Goal: Task Accomplishment & Management: Use online tool/utility

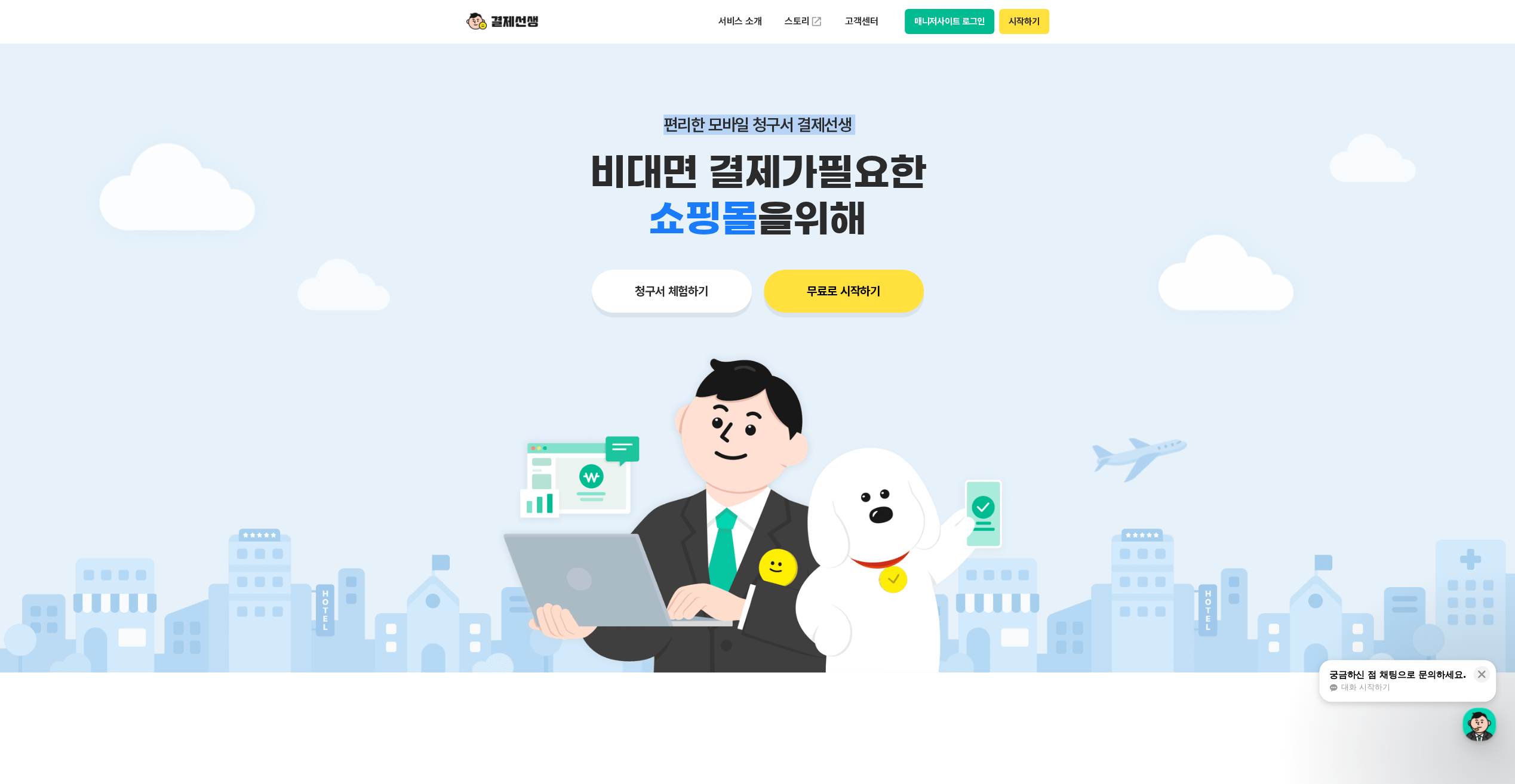
drag, startPoint x: 582, startPoint y: 165, endPoint x: 1075, endPoint y: 213, distance: 495.3
click at [1075, 213] on main "편리한 모바일 청구서 결제선생 비대면 결제가 필요한 학원 공부방 호텔 쇼핑몰 병원 배달 보험사 항공사 골프장 을 위해 청구서 체험하기 무료로 …" at bounding box center [757, 358] width 1515 height 629
click at [733, 19] on p "서비스 소개" at bounding box center [740, 21] width 61 height 21
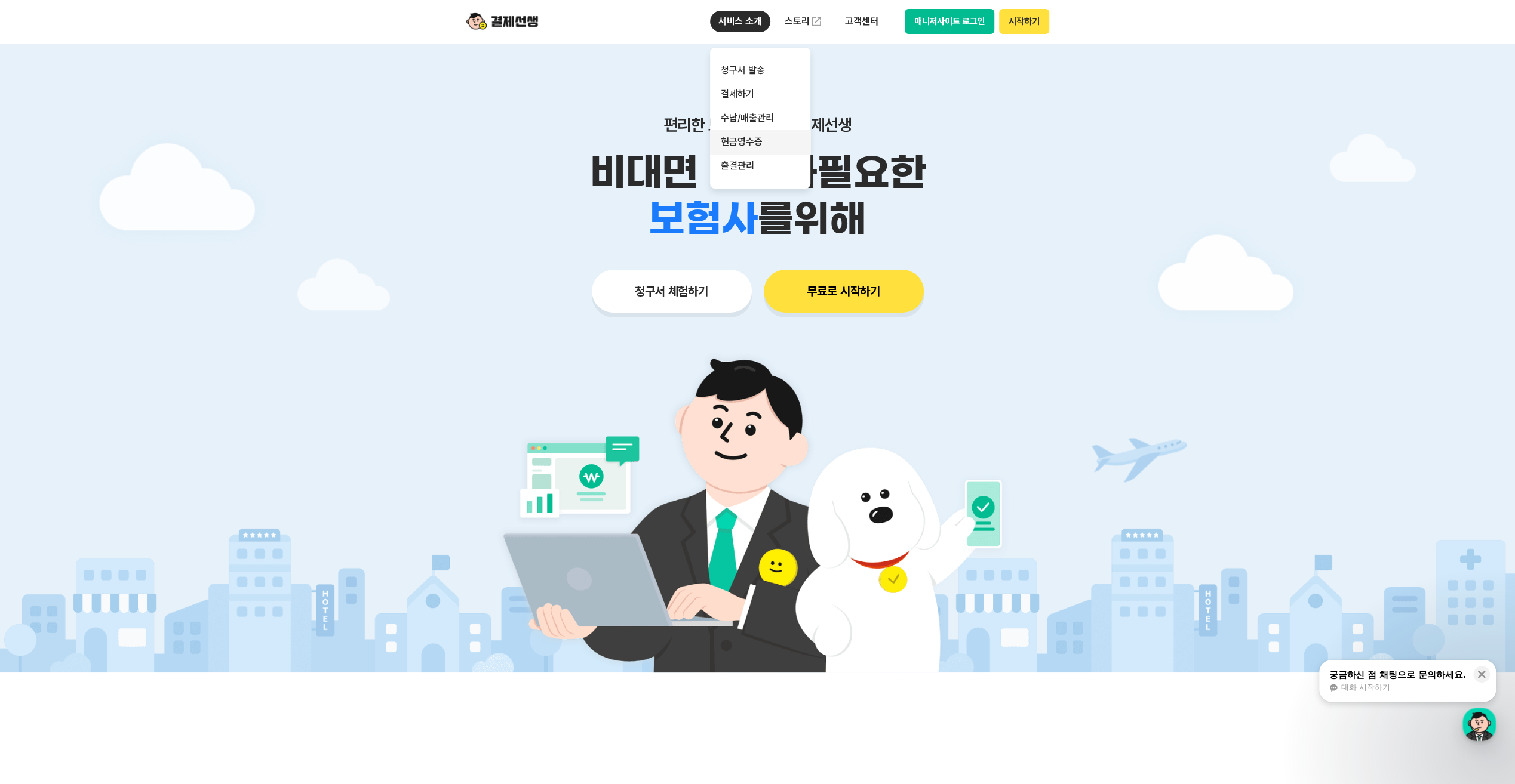
click at [764, 133] on link "현금영수증" at bounding box center [760, 142] width 101 height 24
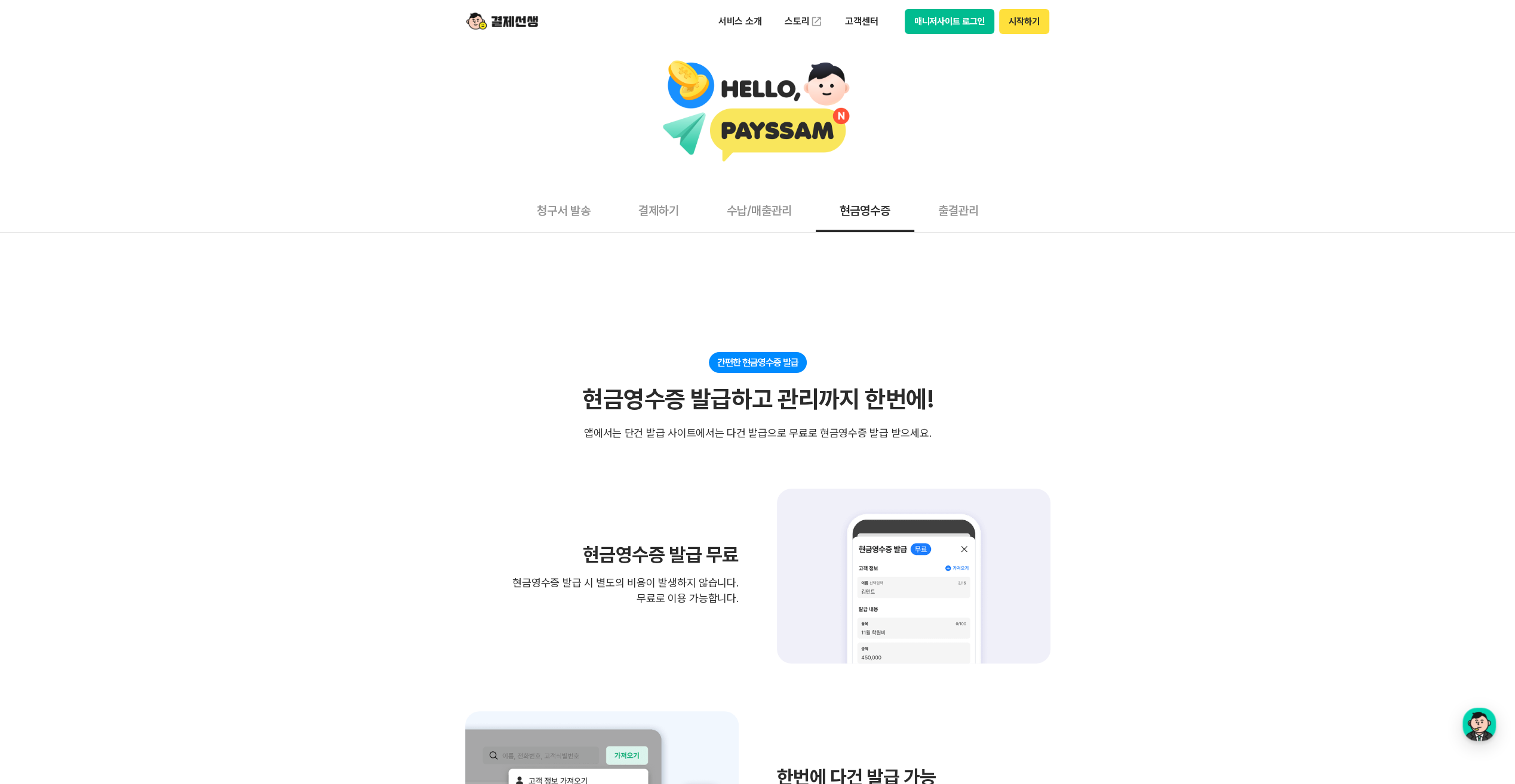
click at [777, 210] on button "수납/매출관리" at bounding box center [759, 210] width 113 height 44
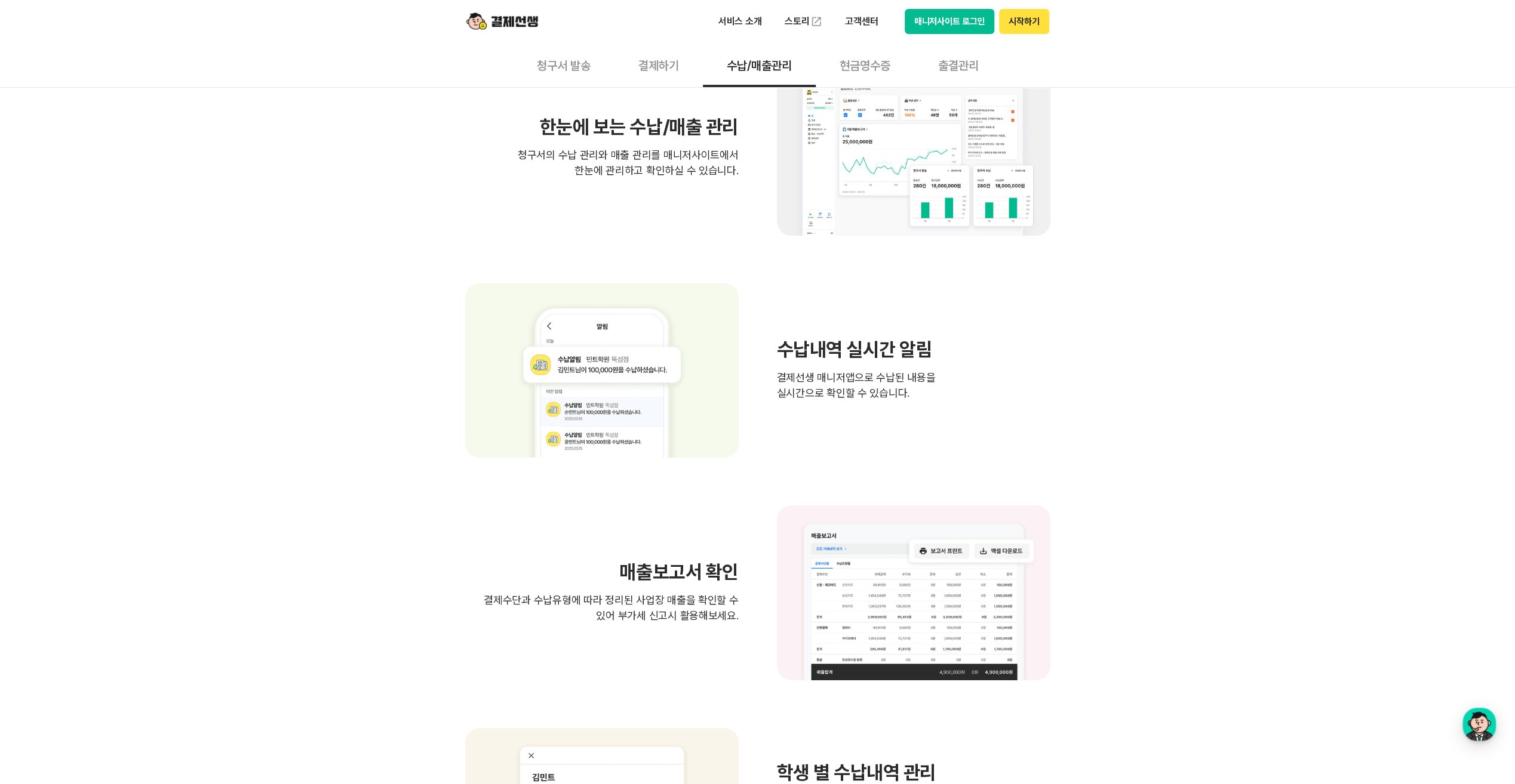
scroll to position [298, 0]
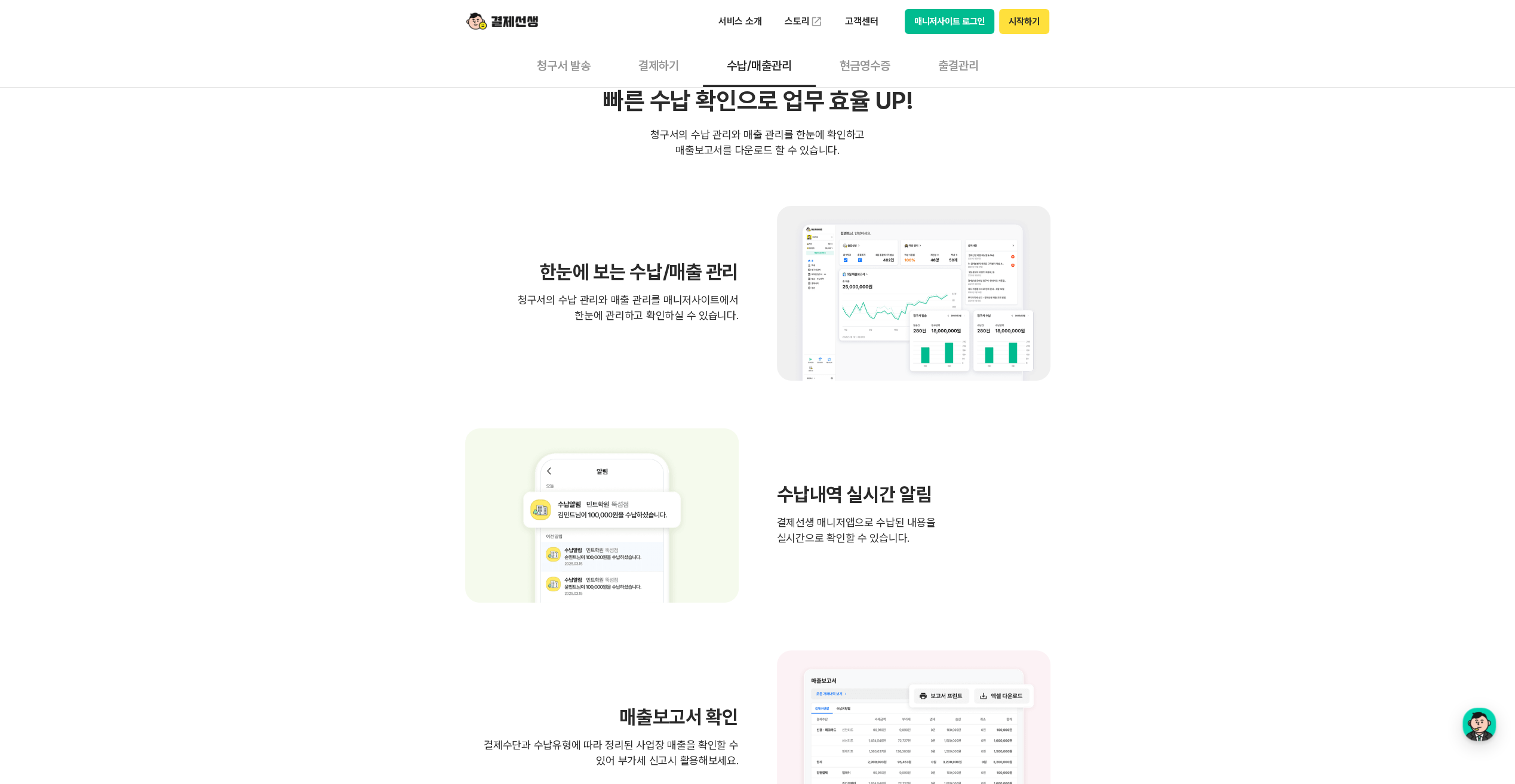
click at [659, 66] on button "결제하기" at bounding box center [658, 65] width 88 height 44
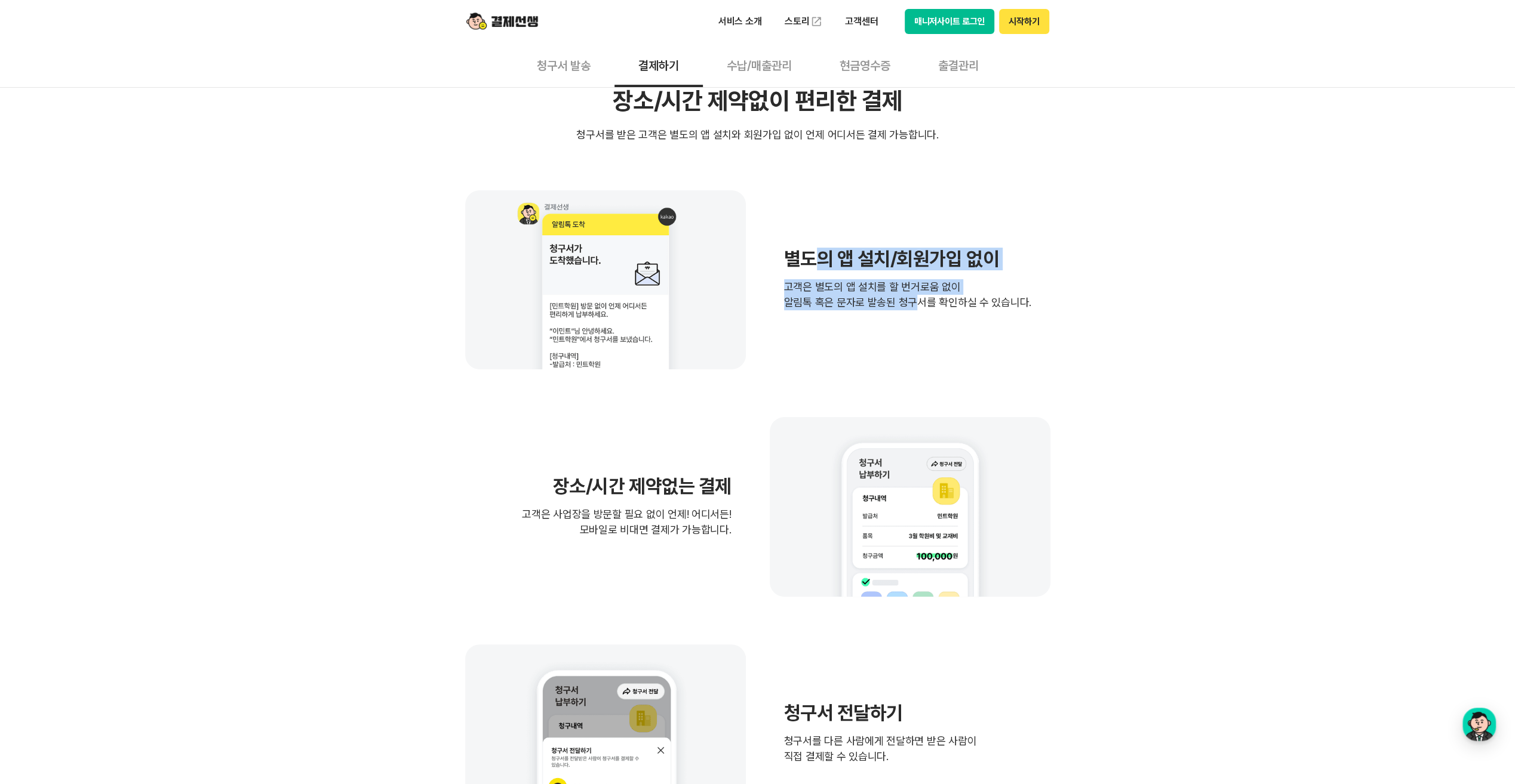
drag, startPoint x: 815, startPoint y: 263, endPoint x: 902, endPoint y: 308, distance: 97.9
click at [902, 308] on div "별도의 앱 설치/회원가입 없이 고객은 별도의 앱 설치를 할 번거로움 없이 알림톡 혹은 문자로 발송된 청구서를 확인하실 수 있습니다." at bounding box center [908, 280] width 247 height 61
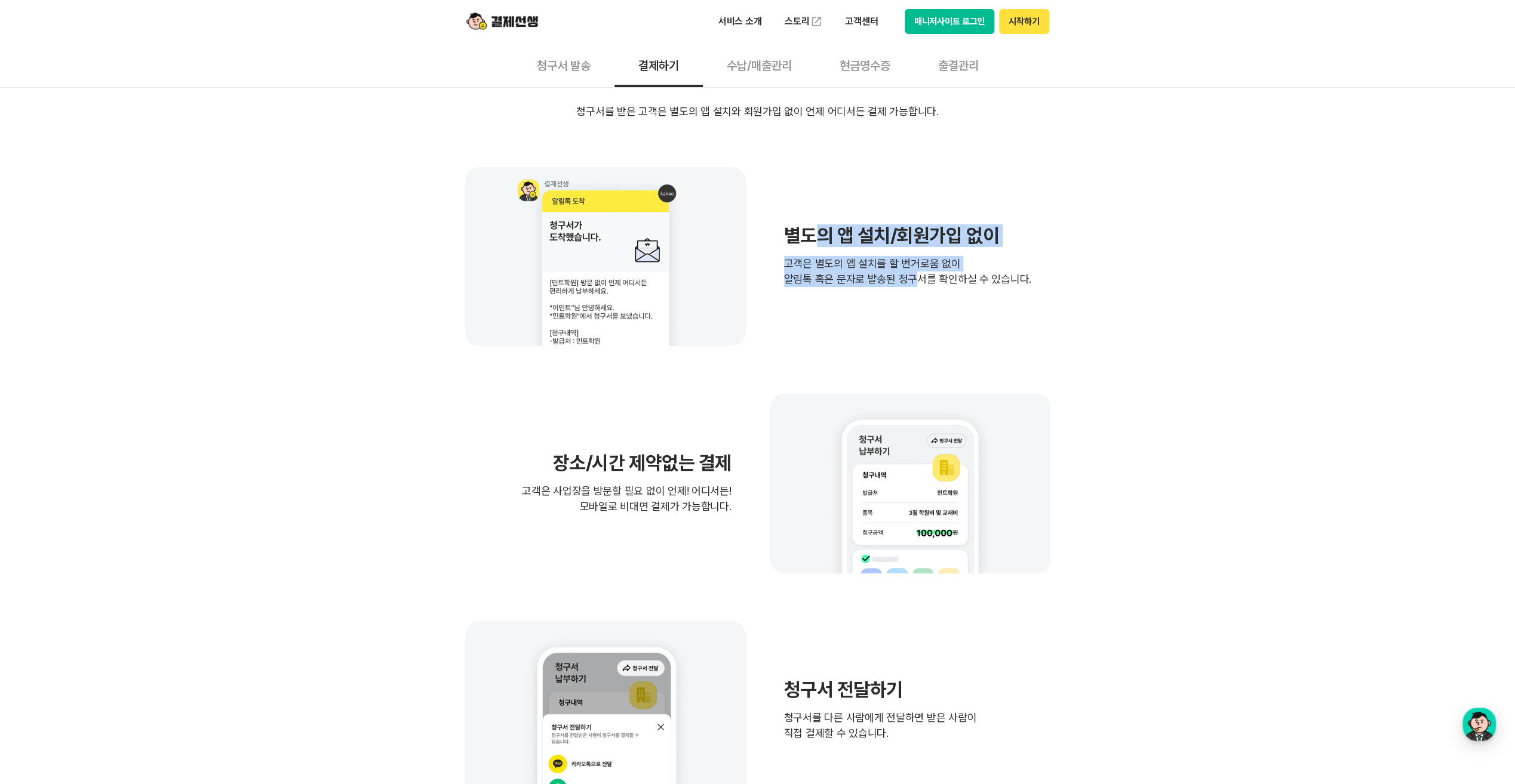
scroll to position [295, 0]
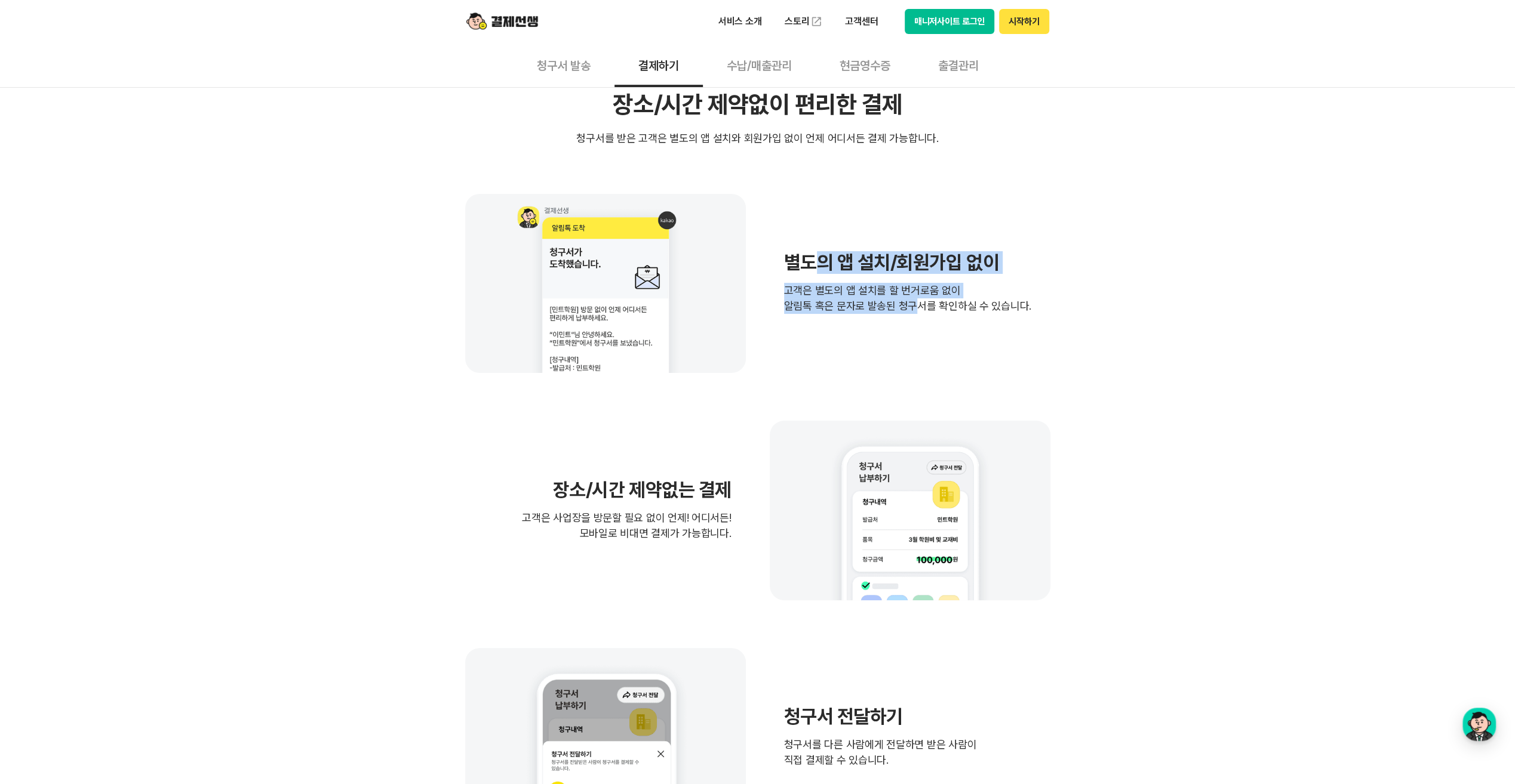
click at [579, 61] on button "청구서 발송" at bounding box center [564, 65] width 102 height 44
